Goal: Check status: Check status

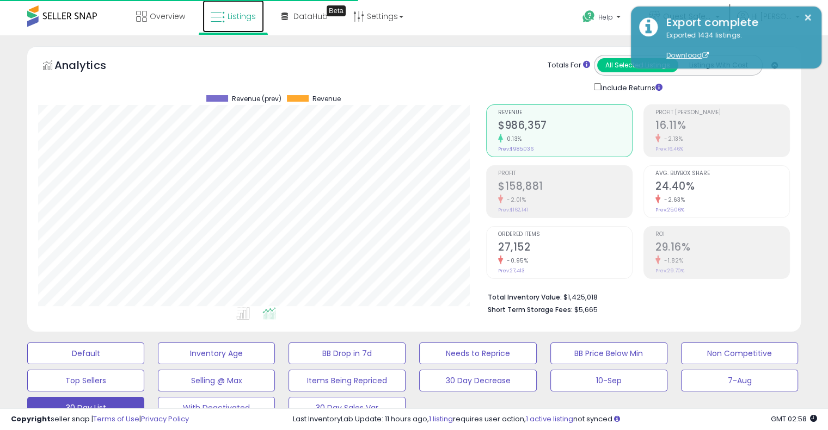
click at [225, 24] on link "Listings" at bounding box center [232, 16] width 61 height 33
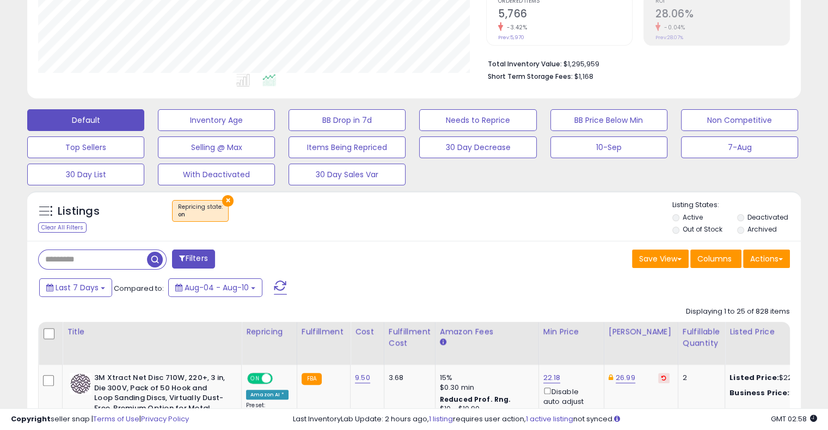
scroll to position [290, 0]
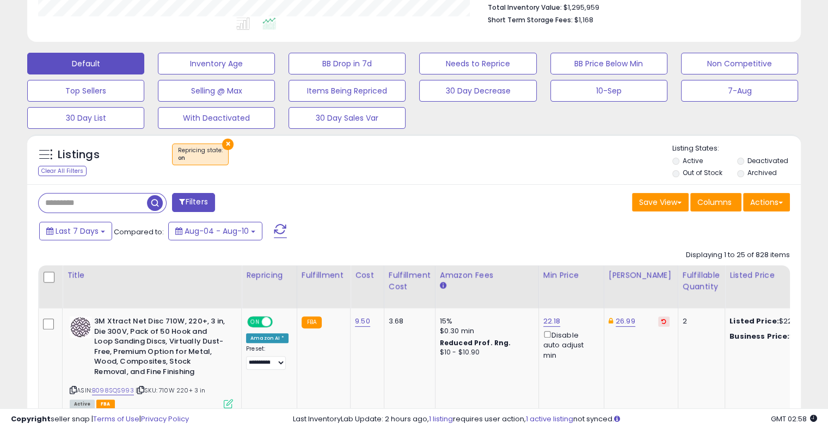
click at [226, 141] on button "×" at bounding box center [227, 144] width 11 height 11
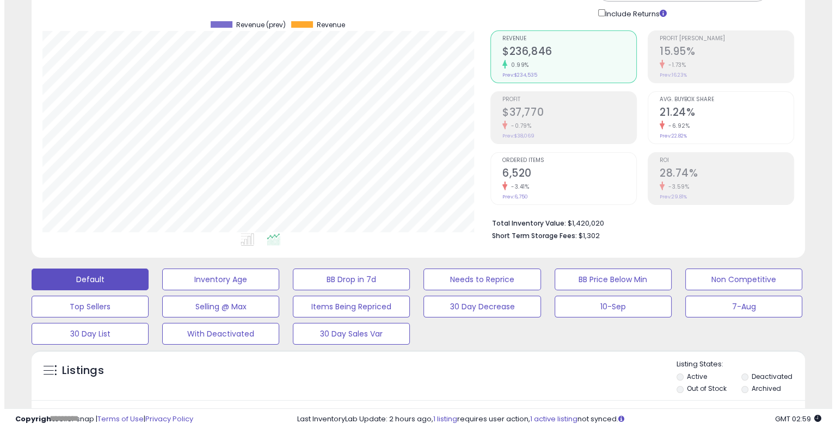
scroll to position [53, 0]
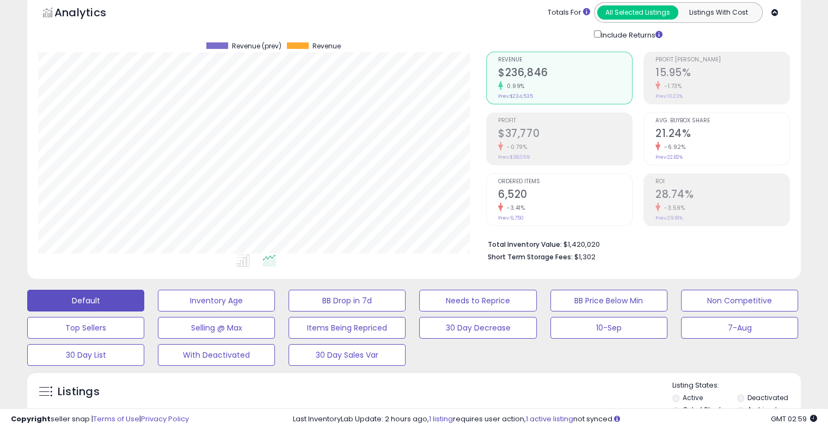
click at [575, 139] on h2 "$37,770" at bounding box center [565, 134] width 134 height 15
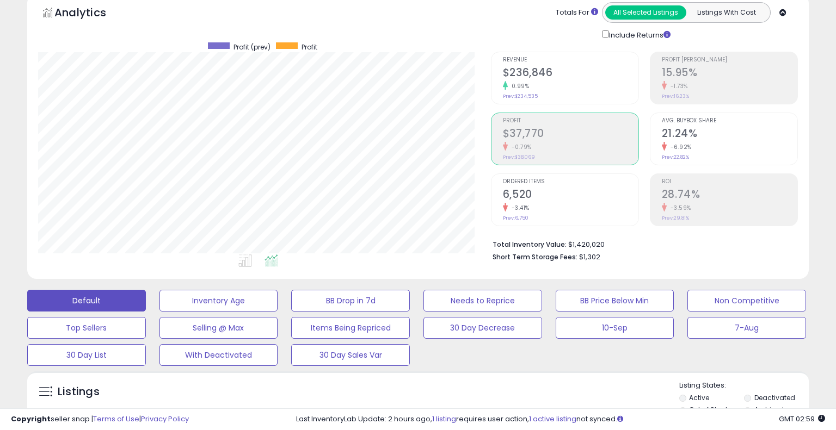
scroll to position [543860, 543636]
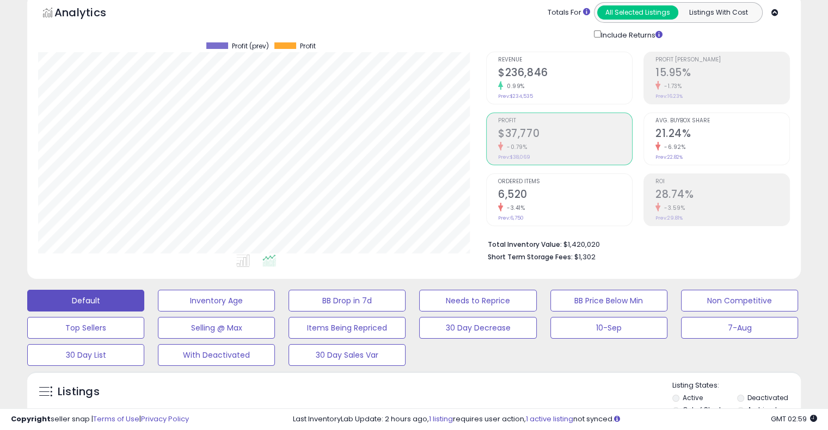
drag, startPoint x: 509, startPoint y: 90, endPoint x: 514, endPoint y: 85, distance: 6.6
click at [510, 89] on div "Revenue $236,846 0.99% Prev: $234,535" at bounding box center [565, 76] width 134 height 49
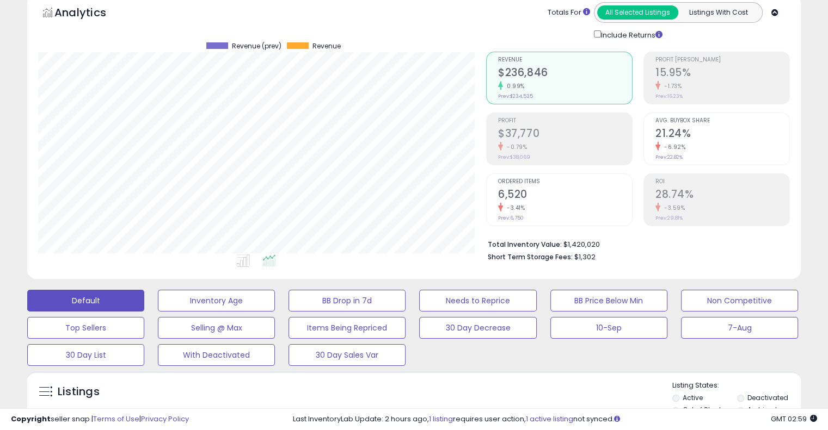
click at [663, 76] on h2 "15.95%" at bounding box center [722, 73] width 134 height 15
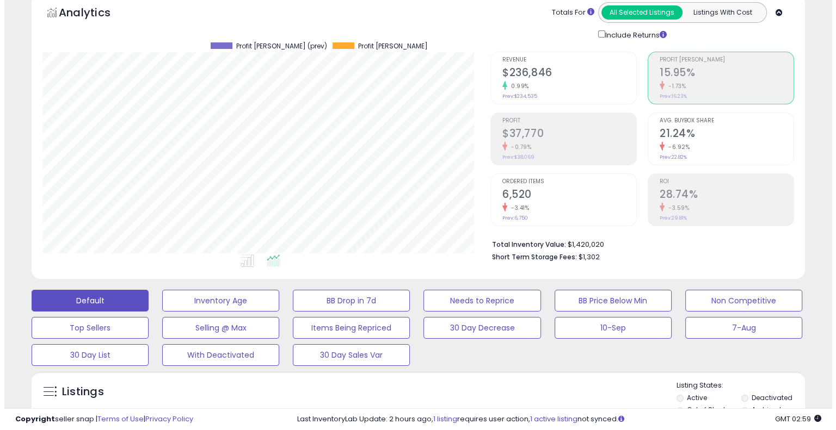
scroll to position [270, 0]
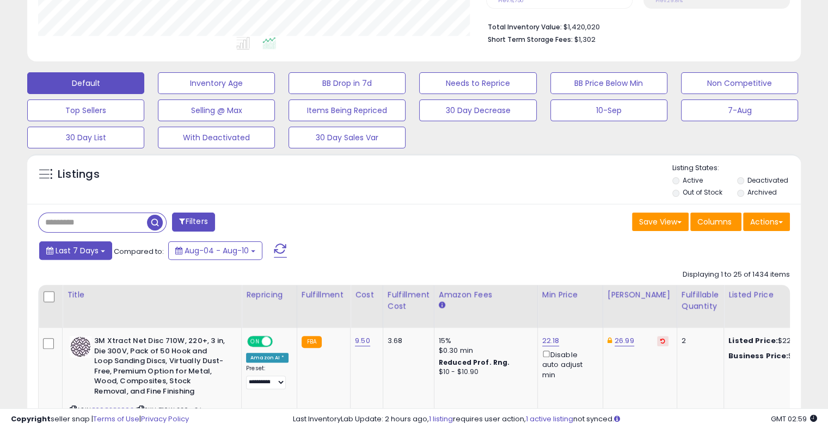
click at [73, 255] on button "Last 7 Days" at bounding box center [75, 251] width 73 height 18
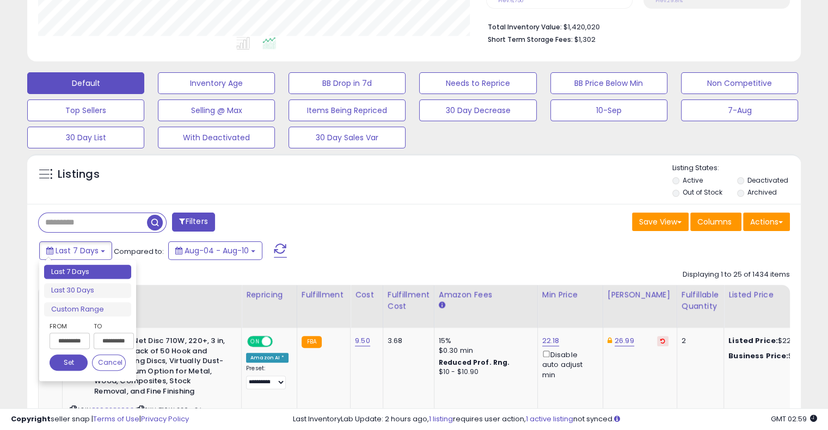
click at [73, 341] on input "**********" at bounding box center [70, 341] width 40 height 16
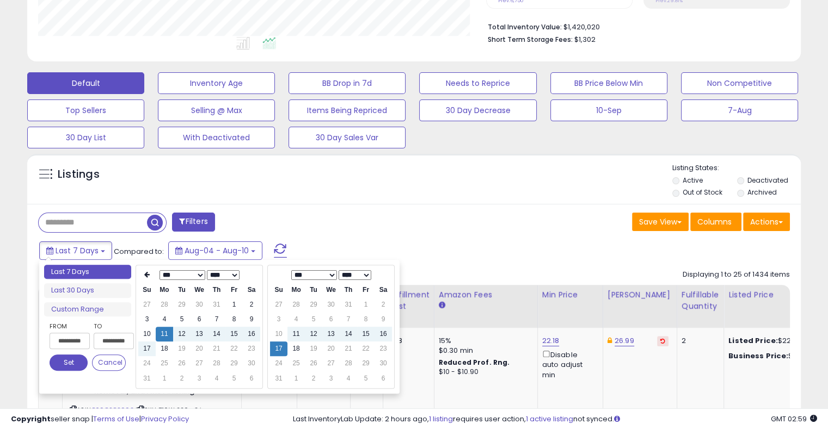
type input "**********"
click at [294, 348] on td "18" at bounding box center [295, 349] width 17 height 15
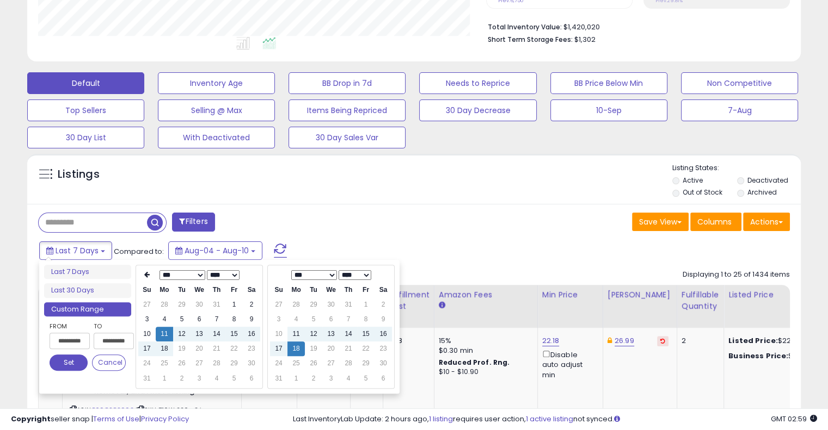
type input "**********"
click at [74, 361] on button "Set" at bounding box center [69, 363] width 38 height 16
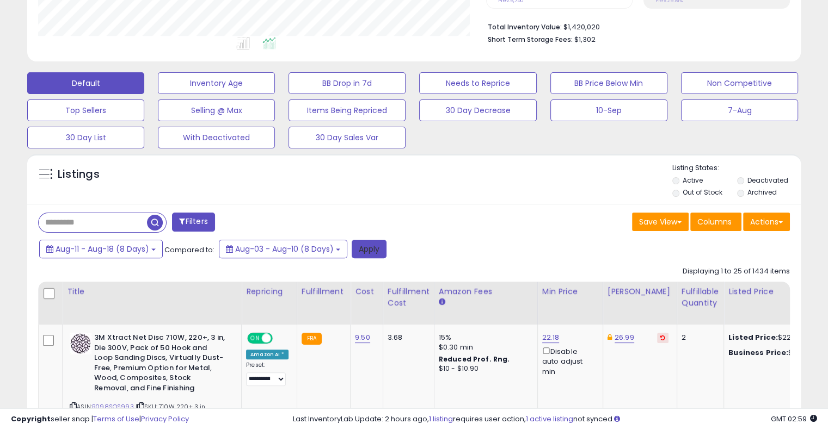
click at [371, 243] on button "Apply" at bounding box center [368, 249] width 35 height 18
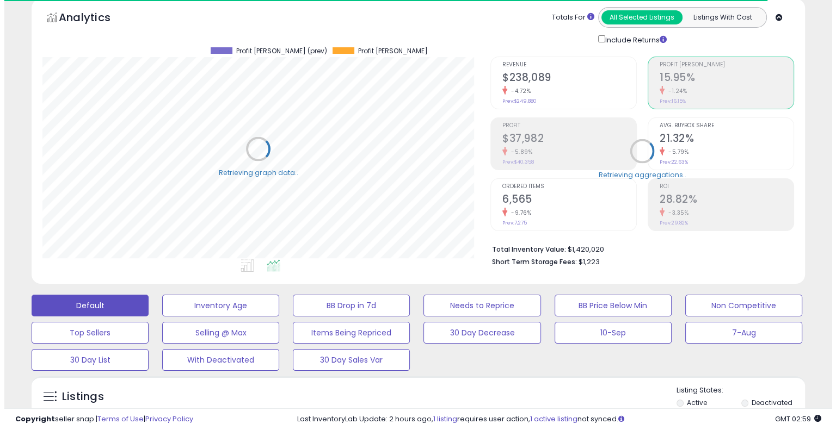
scroll to position [0, 0]
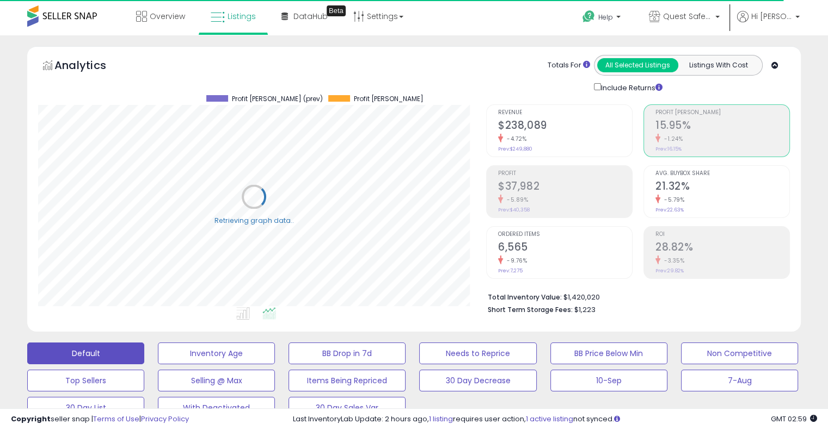
click at [603, 131] on h2 "$238,089" at bounding box center [565, 126] width 134 height 15
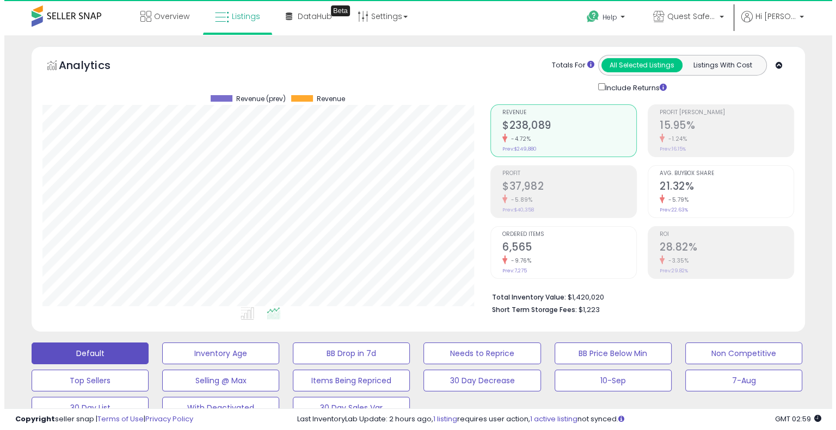
scroll to position [223, 447]
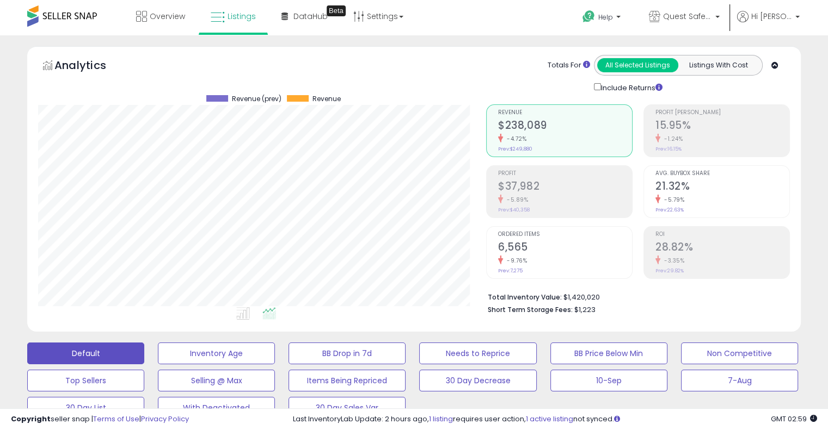
click at [573, 159] on ul "Revenue $238,089 -4.72% Prev: $249,880 Profit $37,982 -5.89% Prev: $40,358 6,565" at bounding box center [559, 191] width 146 height 175
click at [562, 182] on h2 "$37,982" at bounding box center [565, 187] width 134 height 15
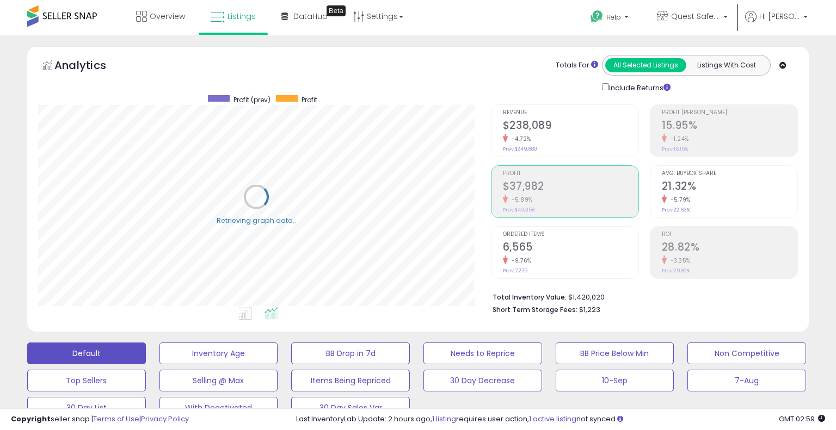
scroll to position [543860, 543636]
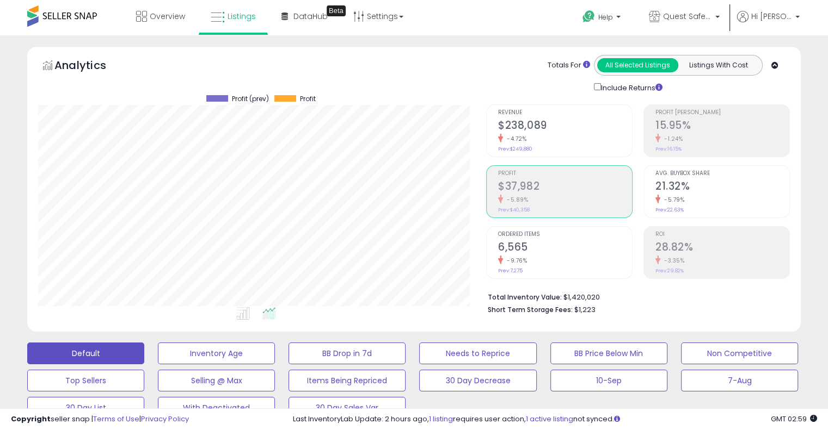
click at [700, 137] on div "-1.24%" at bounding box center [722, 139] width 134 height 10
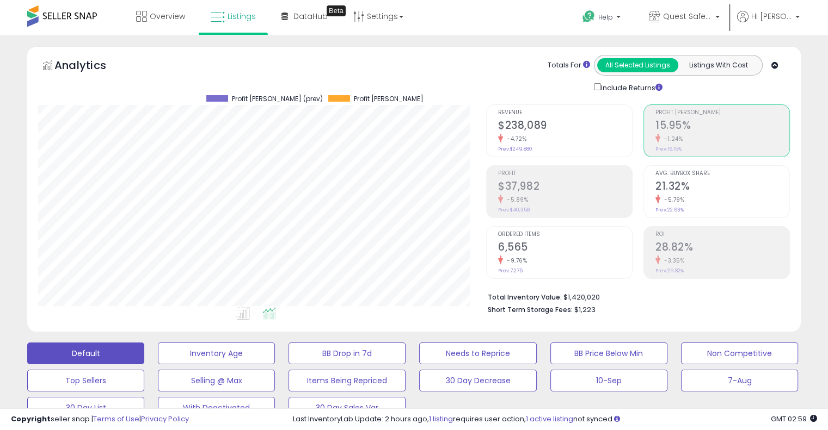
click at [572, 119] on h2 "$238,089" at bounding box center [565, 126] width 134 height 15
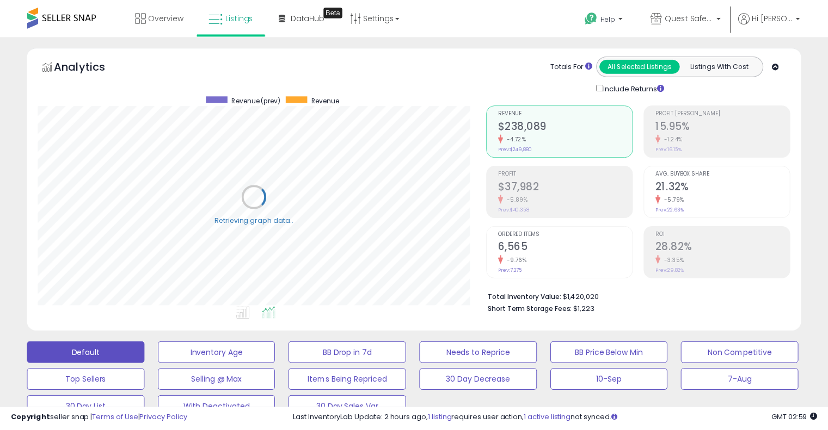
scroll to position [0, 0]
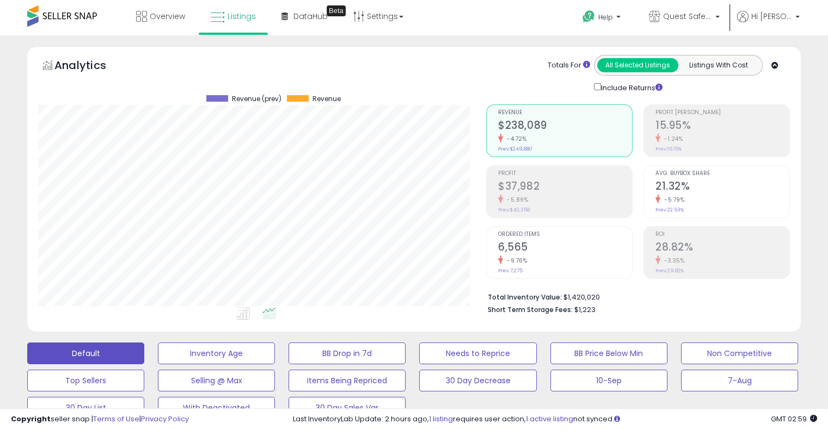
click at [559, 198] on div "-5.89%" at bounding box center [565, 200] width 134 height 10
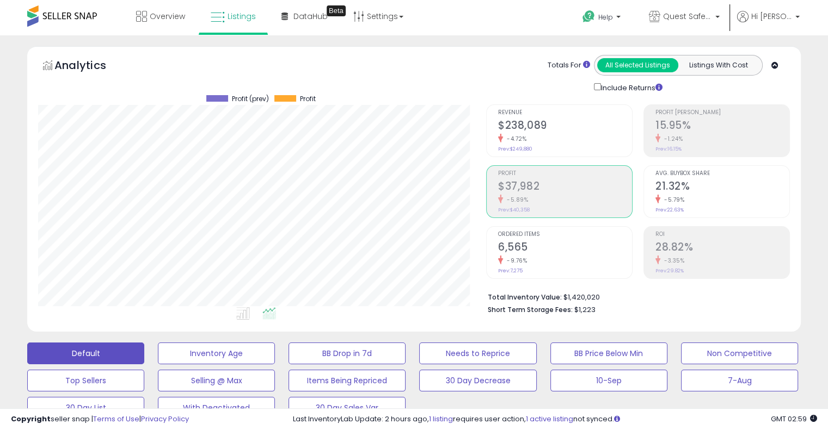
click at [723, 127] on h2 "15.95%" at bounding box center [722, 126] width 134 height 15
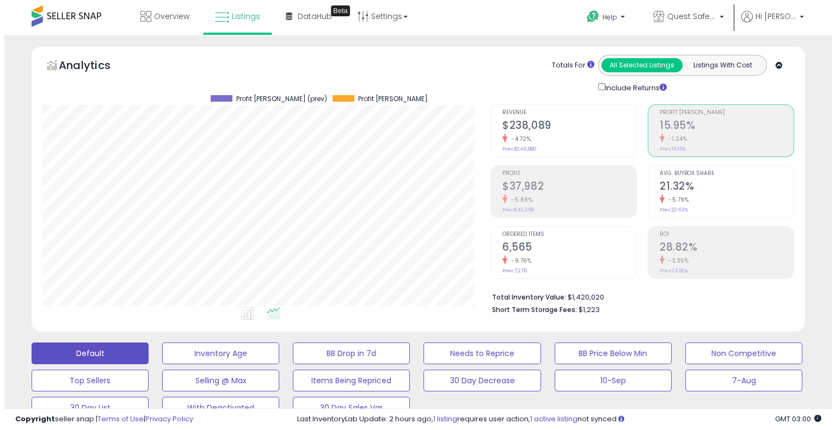
scroll to position [218, 0]
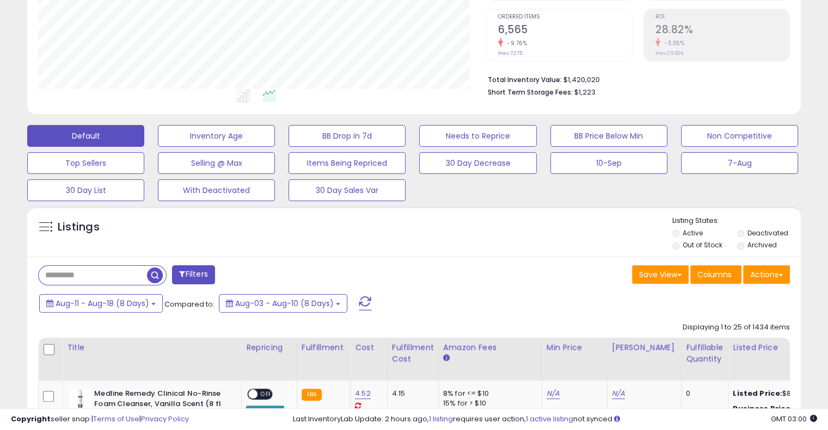
click at [131, 269] on input "text" at bounding box center [93, 275] width 108 height 19
paste input "**********"
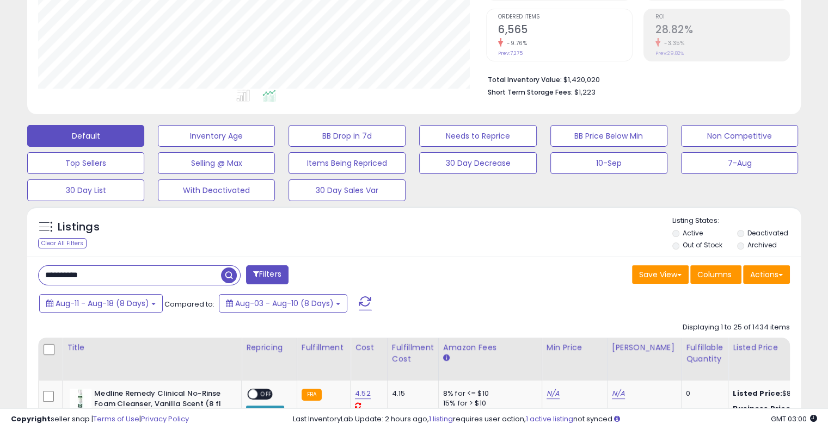
type input "**********"
click at [223, 275] on span "button" at bounding box center [229, 276] width 16 height 16
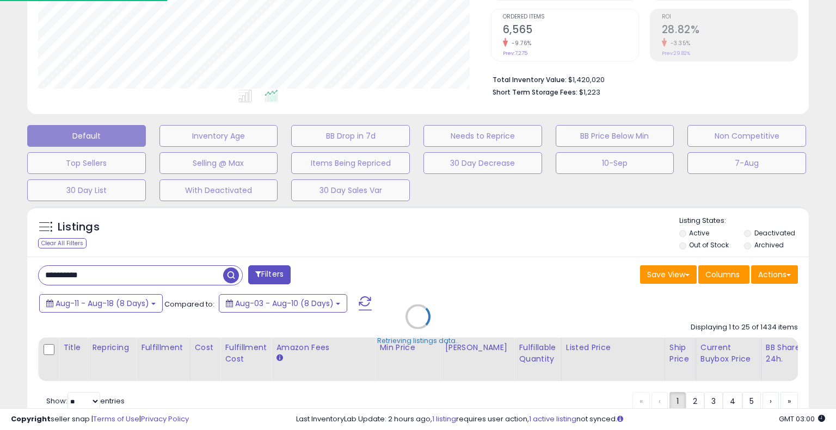
scroll to position [223, 453]
drag, startPoint x: 228, startPoint y: 274, endPoint x: 245, endPoint y: 276, distance: 17.6
click at [229, 274] on div "Retrieving listings data.." at bounding box center [418, 325] width 798 height 248
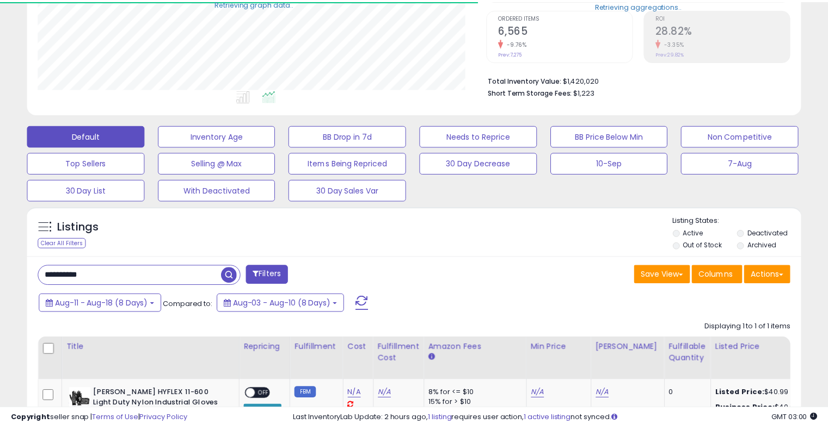
scroll to position [223, 447]
